Goal: Information Seeking & Learning: Learn about a topic

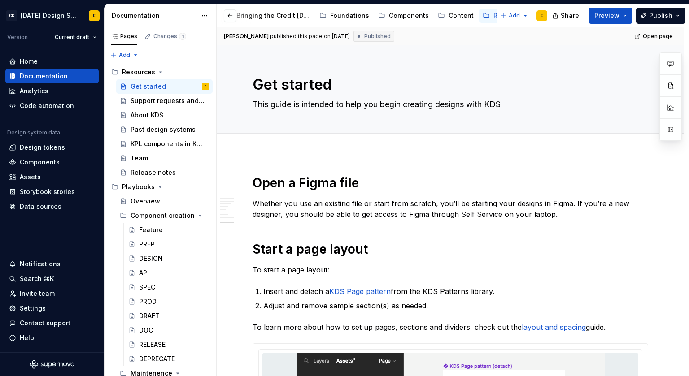
scroll to position [1534, 0]
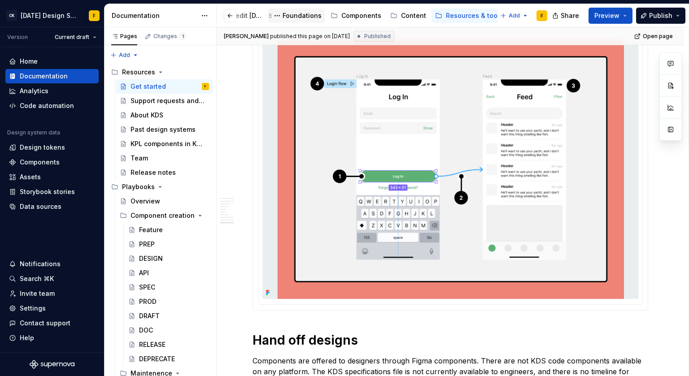
click at [297, 15] on div "Foundations" at bounding box center [301, 15] width 39 height 9
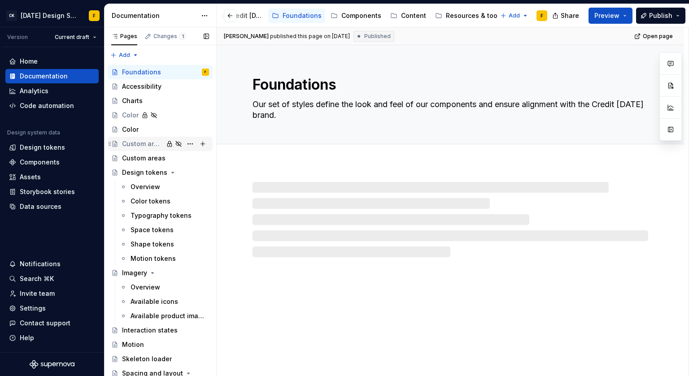
scroll to position [131, 0]
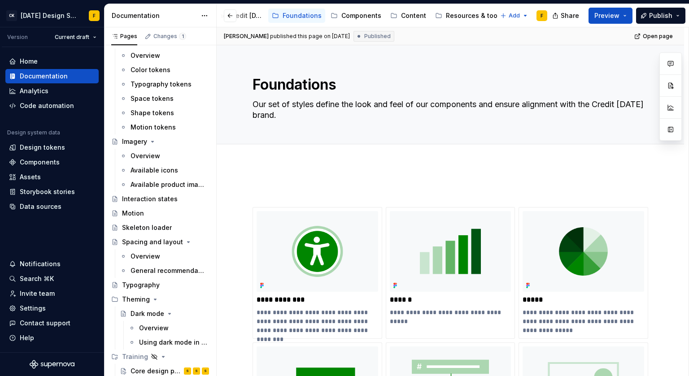
type textarea "*"
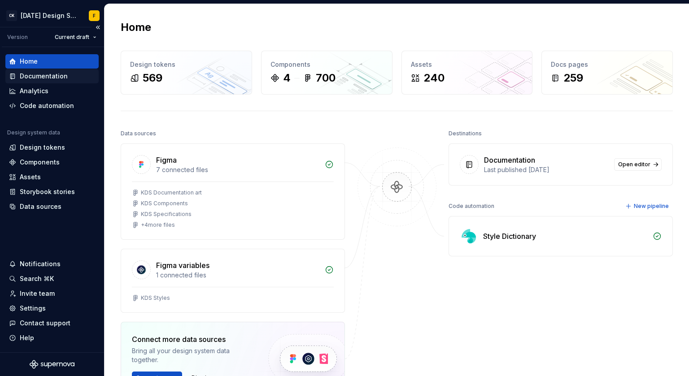
click at [63, 79] on div "Documentation" at bounding box center [44, 76] width 48 height 9
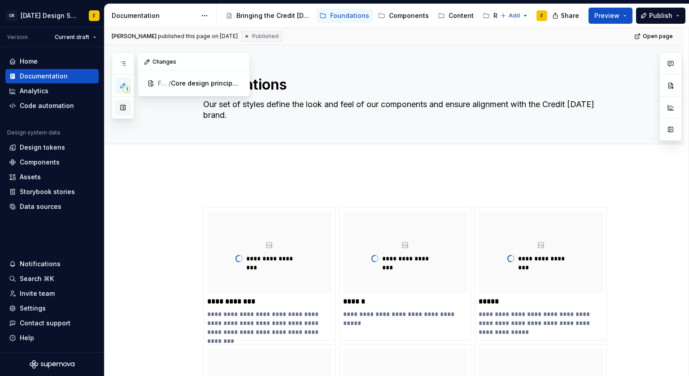
click at [121, 110] on button "button" at bounding box center [123, 108] width 16 height 16
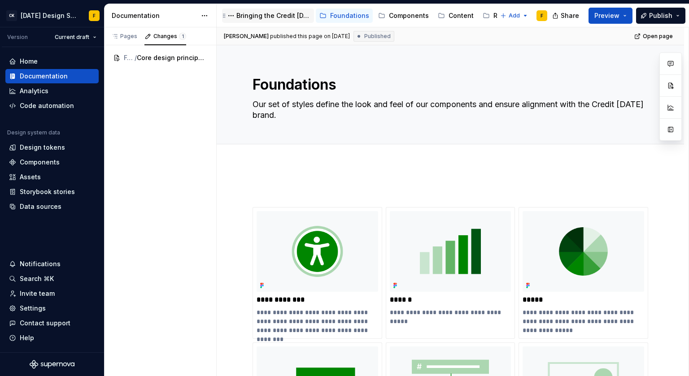
click at [275, 13] on div "Bringing the Credit [DATE] brand to life across products" at bounding box center [273, 15] width 74 height 9
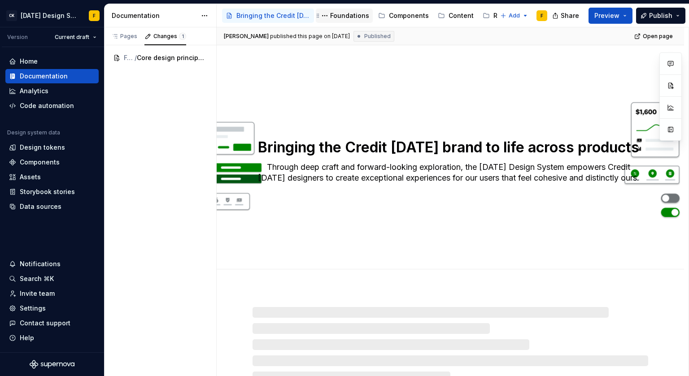
click at [347, 14] on div "Foundations" at bounding box center [349, 15] width 39 height 9
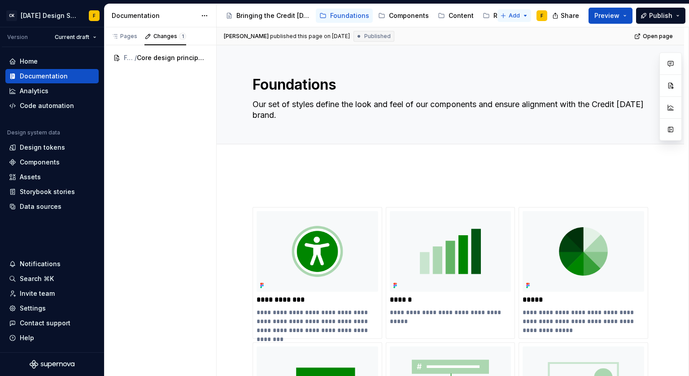
click at [503, 16] on html "CK [DATE] Design System F Version Current draft Home Documentation Analytics Co…" at bounding box center [344, 188] width 689 height 376
click at [123, 38] on div "Pages" at bounding box center [124, 36] width 26 height 7
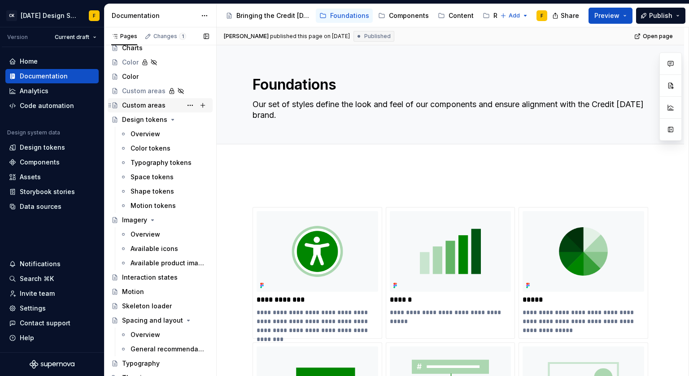
scroll to position [131, 0]
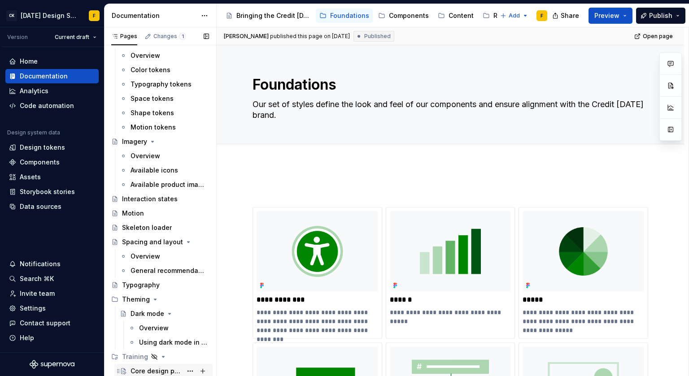
click at [156, 369] on div "Core design principles" at bounding box center [156, 371] width 52 height 9
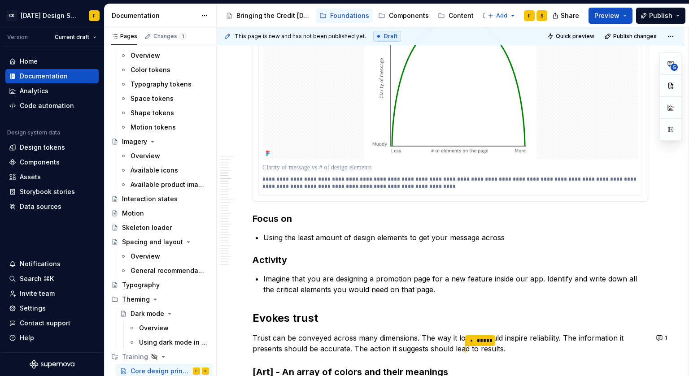
scroll to position [224, 0]
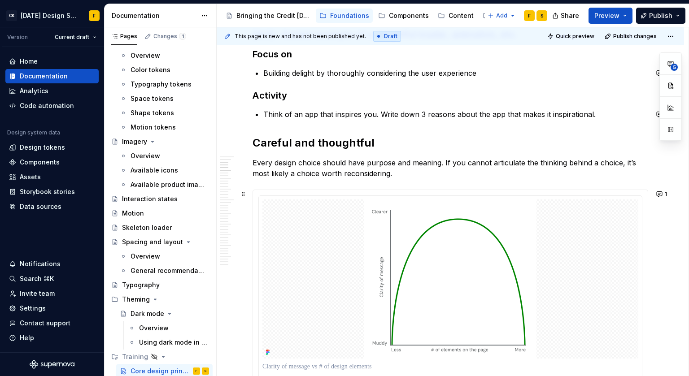
click at [606, 193] on div "**********" at bounding box center [450, 295] width 395 height 210
type textarea "*"
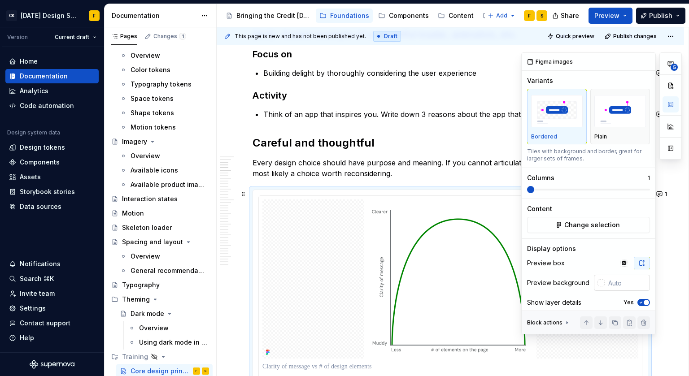
click at [597, 285] on div at bounding box center [600, 282] width 7 height 7
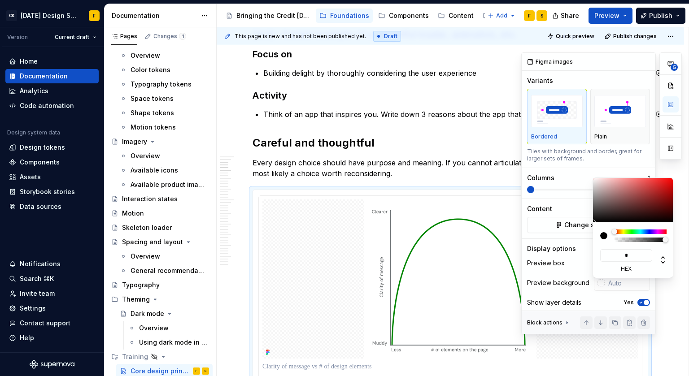
type input "**"
type input "#FFFFFF"
type input "***"
click at [665, 49] on html "CK Karma Design System F Version Current draft Home Documentation Analytics Cod…" at bounding box center [344, 188] width 689 height 376
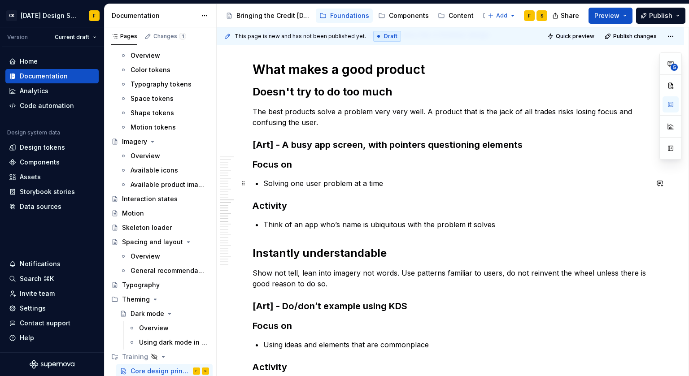
scroll to position [995, 0]
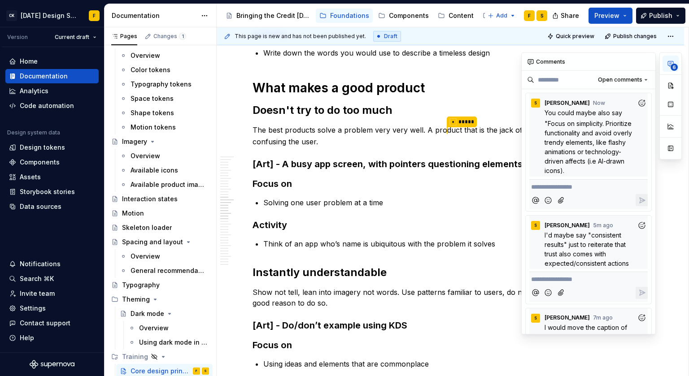
click at [674, 69] on span "6" at bounding box center [673, 67] width 7 height 7
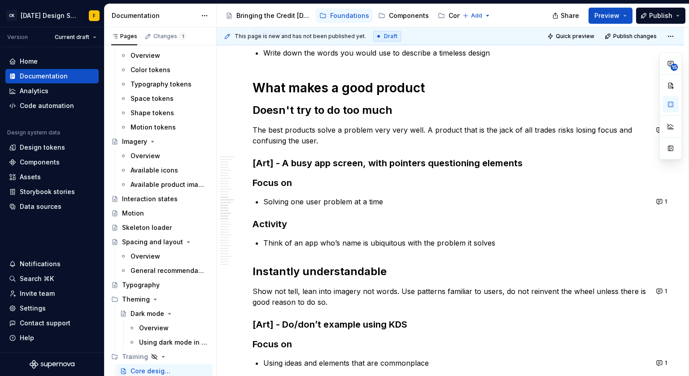
type textarea "*"
